Goal: Task Accomplishment & Management: Use online tool/utility

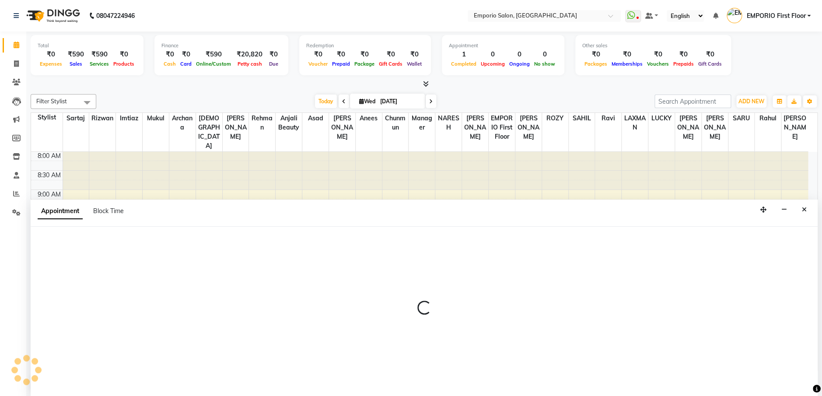
select select "89340"
select select "795"
select select "tentative"
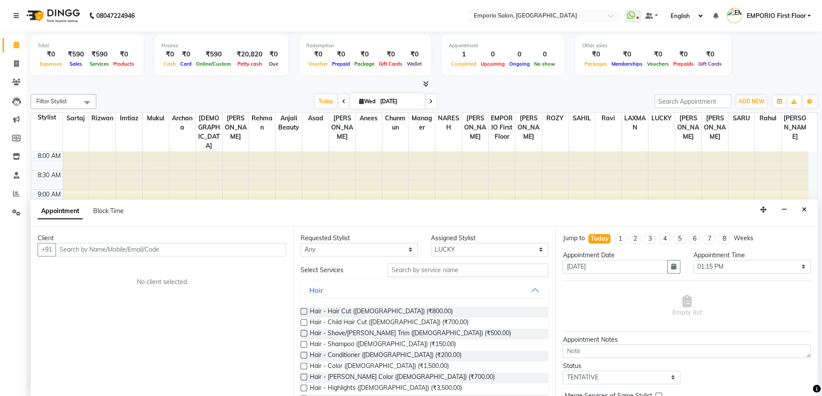
click at [502, 376] on div "Hair - Beard Color (Male) (₹700.00)" at bounding box center [425, 377] width 248 height 11
click at [808, 219] on div "Appointment Block Time" at bounding box center [424, 212] width 787 height 27
click at [804, 209] on icon "Close" at bounding box center [804, 209] width 5 height 6
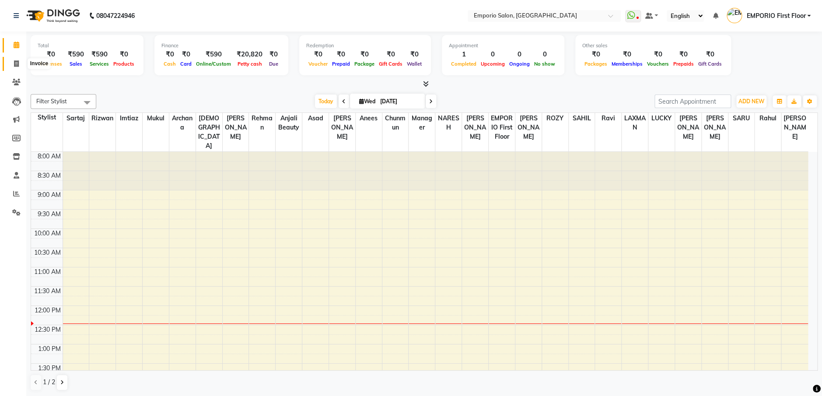
click at [12, 64] on span at bounding box center [16, 64] width 15 height 10
select select "6332"
select select "service"
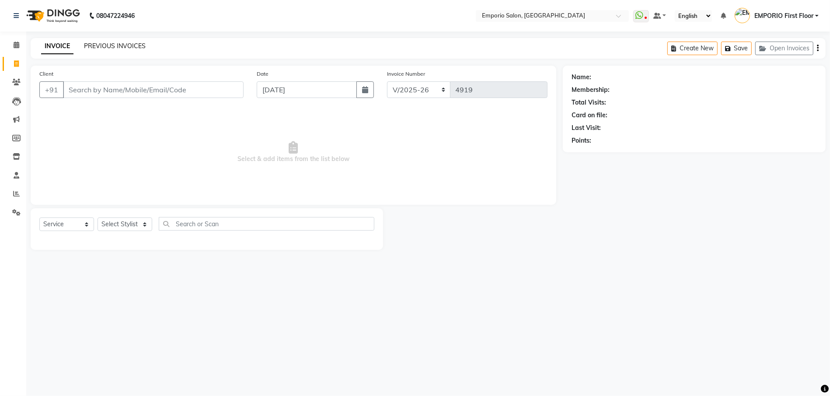
click at [104, 45] on link "PREVIOUS INVOICES" at bounding box center [115, 46] width 62 height 8
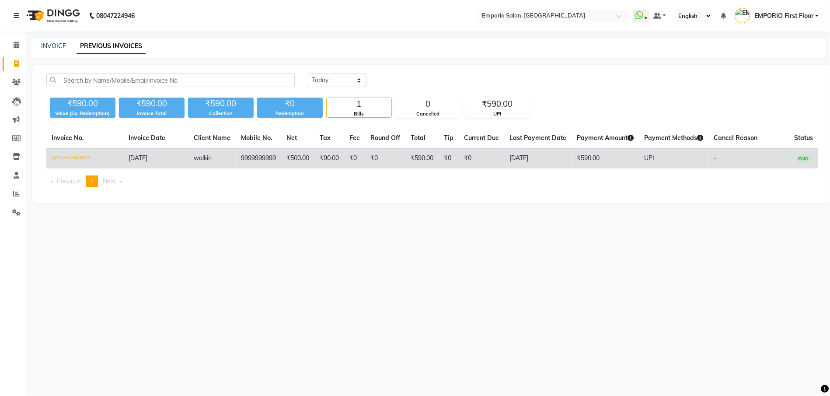
click at [424, 160] on td "₹590.00" at bounding box center [422, 158] width 33 height 21
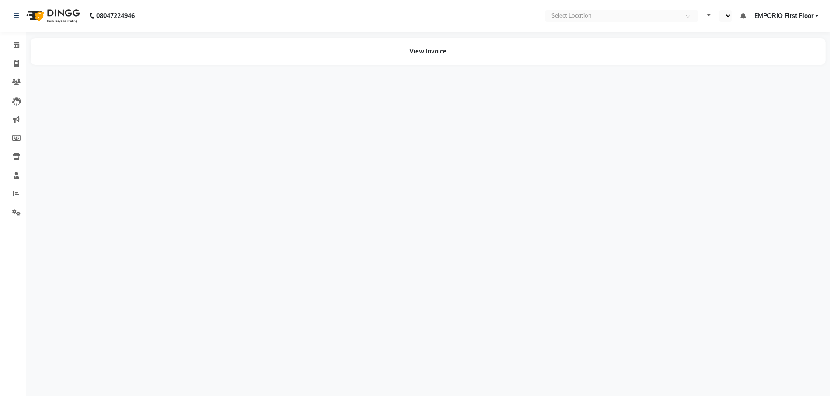
select select "en"
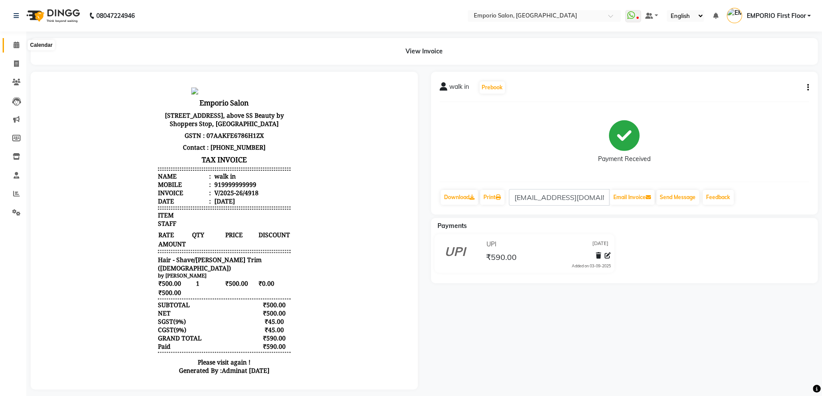
click at [14, 42] on icon at bounding box center [17, 45] width 6 height 7
